Goal: Task Accomplishment & Management: Manage account settings

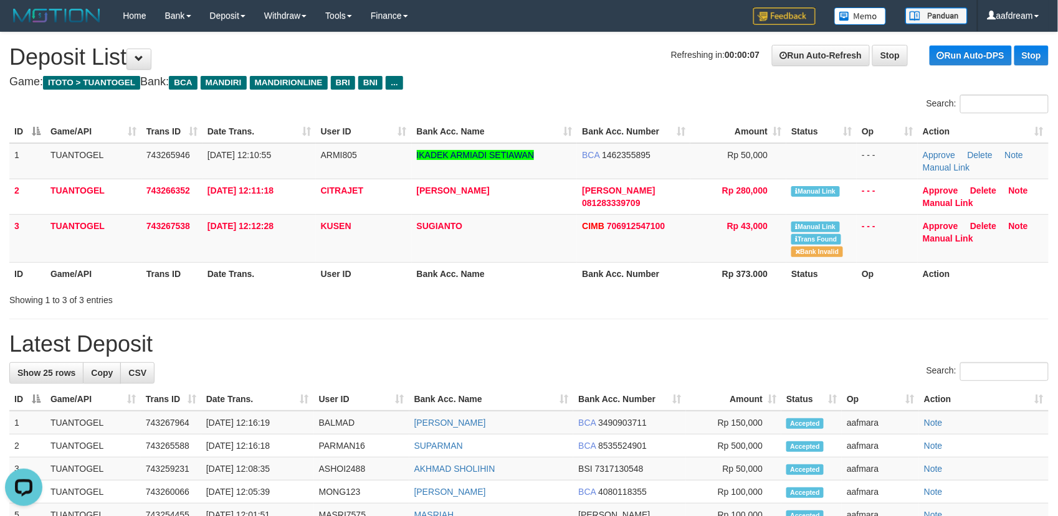
click at [429, 289] on div "Showing 1 to 3 of 3 entries" at bounding box center [220, 297] width 422 height 17
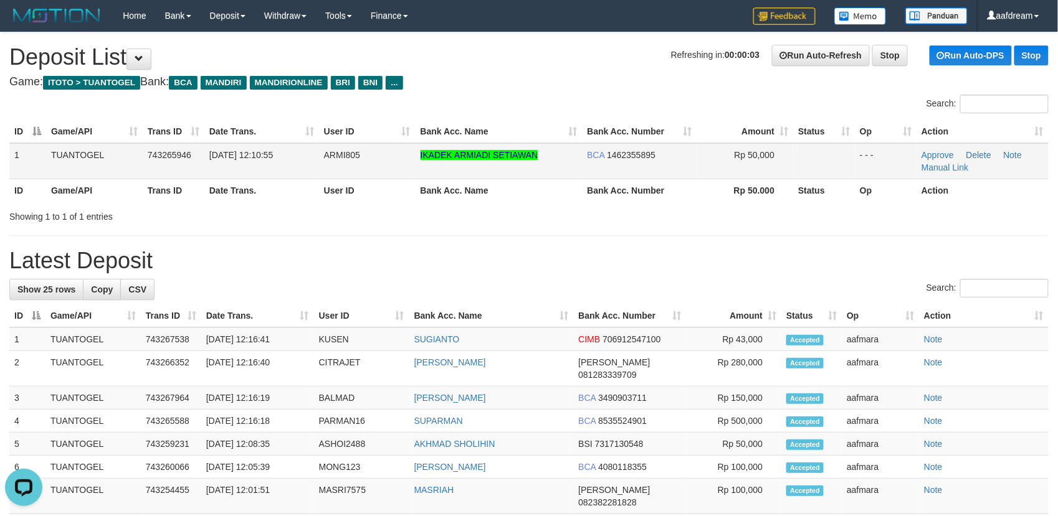
click at [957, 172] on td "Approve Delete Note Manual Link" at bounding box center [982, 161] width 132 height 36
click at [955, 169] on link "Manual Link" at bounding box center [944, 168] width 47 height 10
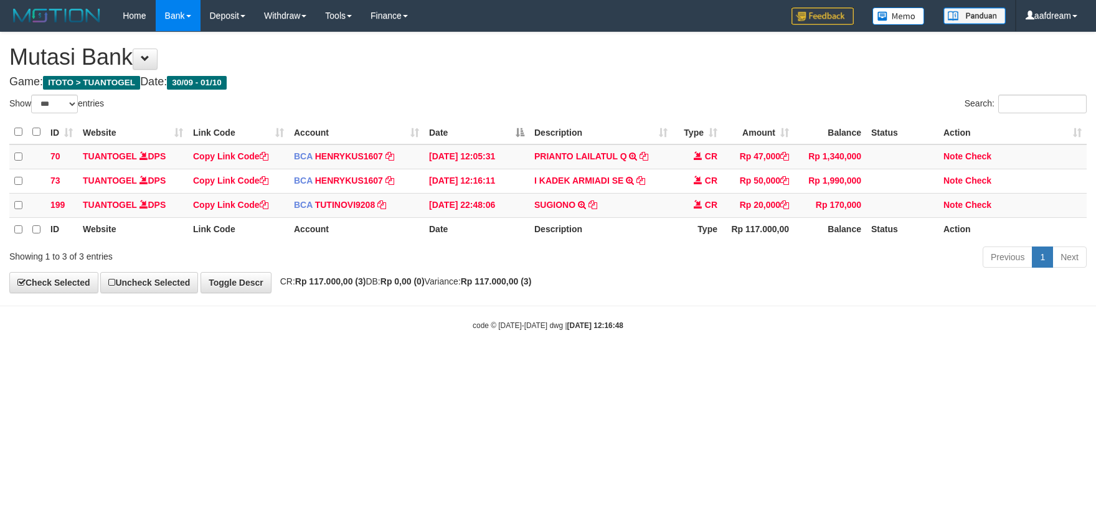
select select "***"
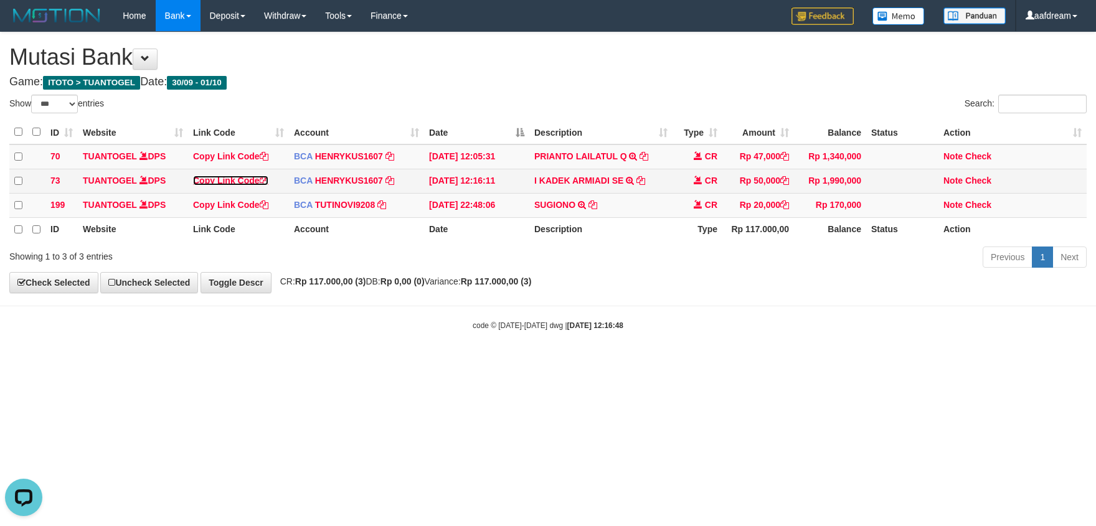
click at [213, 179] on link "Copy Link Code" at bounding box center [230, 181] width 75 height 10
drag, startPoint x: 213, startPoint y: 179, endPoint x: 272, endPoint y: 169, distance: 60.0
click at [213, 179] on link "Copy Link Code" at bounding box center [230, 181] width 75 height 10
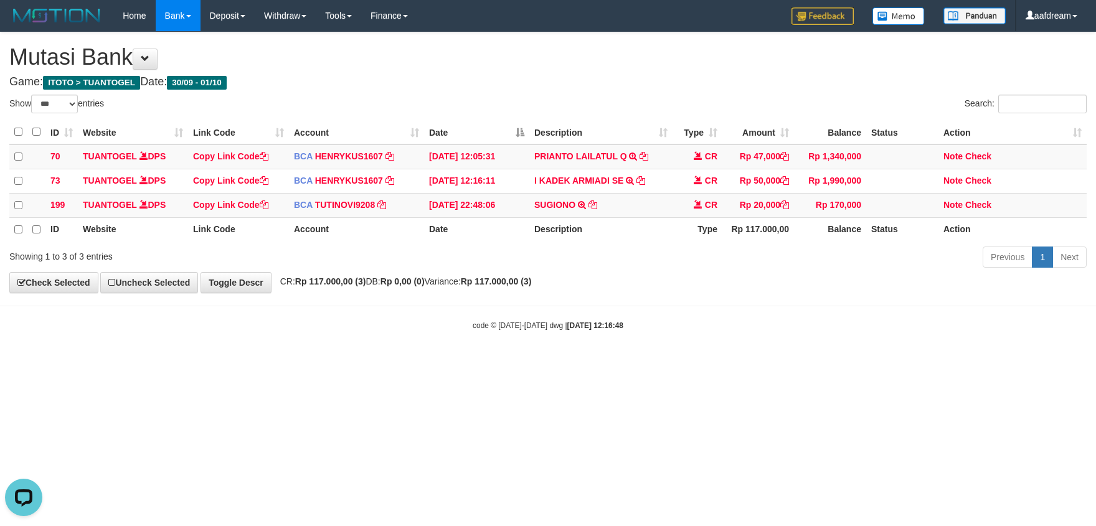
scroll to position [171, 0]
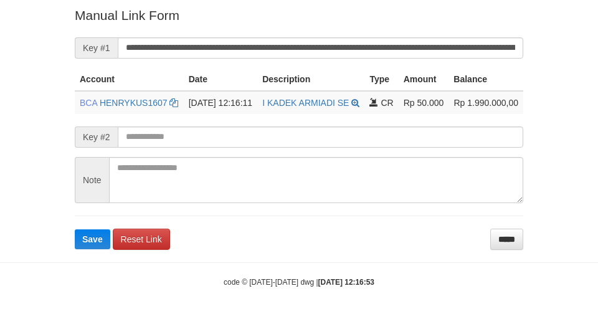
scroll to position [257, 0]
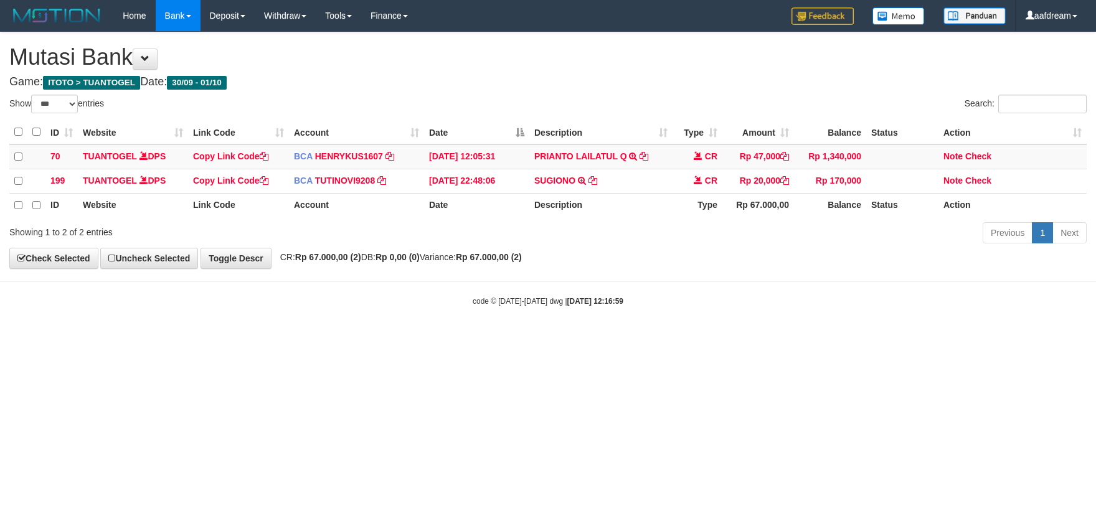
select select "***"
click at [526, 338] on html "Toggle navigation Home Bank Account List Load By Website Group [IDNPOKER] CIPUT…" at bounding box center [548, 169] width 1096 height 338
click at [355, 338] on html "Toggle navigation Home Bank Account List Load By Website Group [IDNPOKER] CIPUT…" at bounding box center [548, 169] width 1096 height 338
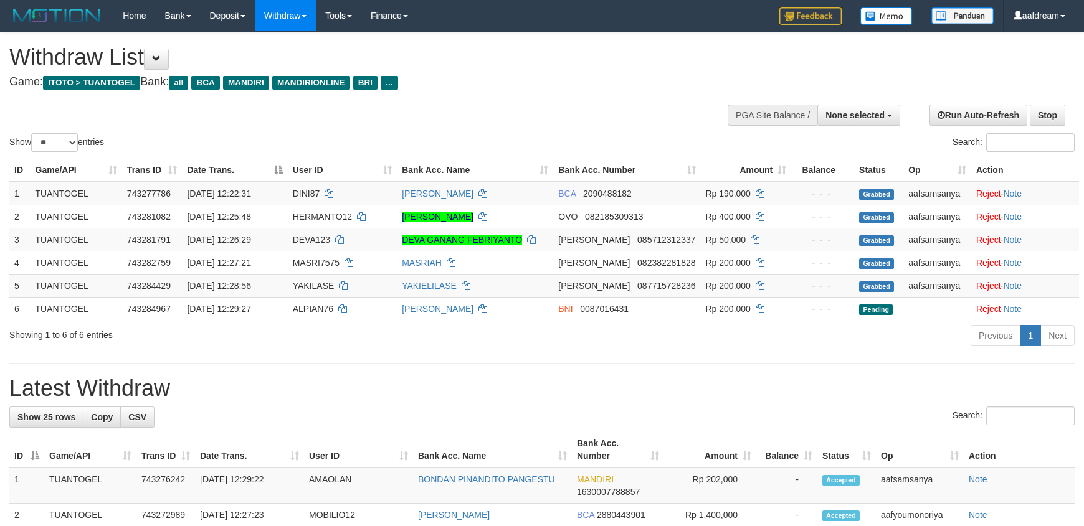
select select
select select "**"
click at [542, 392] on h1 "Latest Withdraw" at bounding box center [541, 388] width 1065 height 25
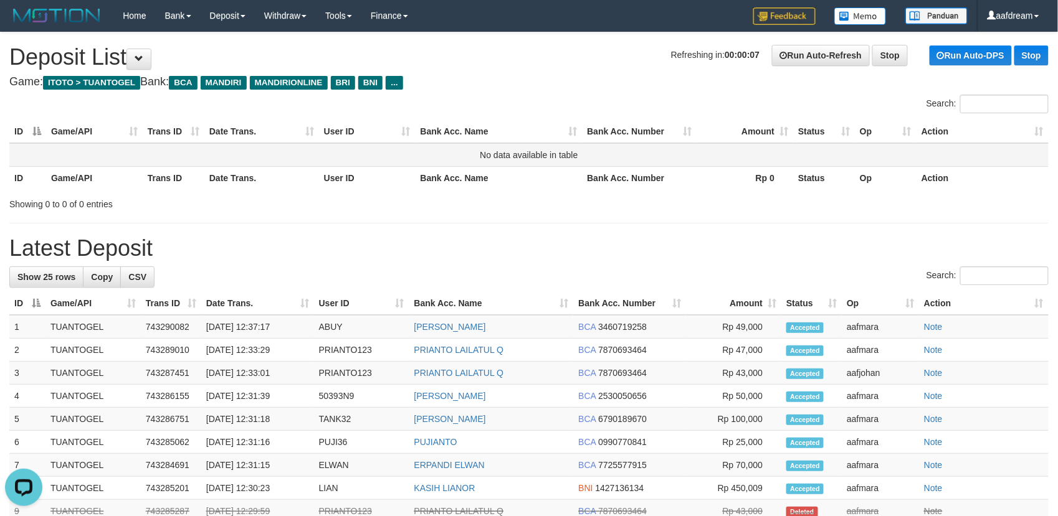
drag, startPoint x: 291, startPoint y: 233, endPoint x: 214, endPoint y: 158, distance: 107.9
